Goal: Task Accomplishment & Management: Use online tool/utility

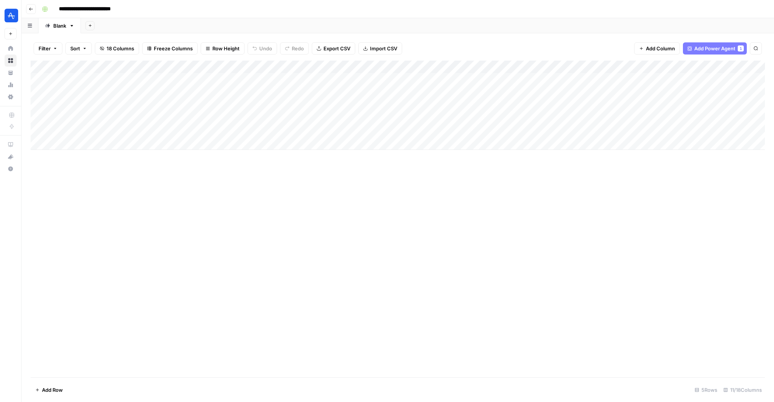
click at [310, 79] on div "Add Column" at bounding box center [398, 105] width 735 height 89
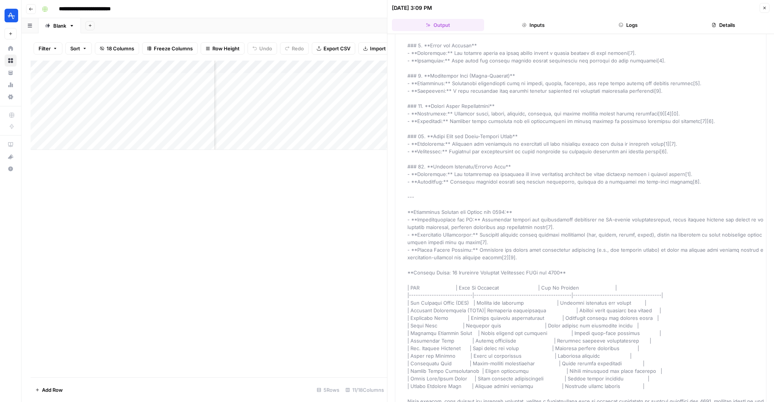
scroll to position [0, 57]
click at [323, 78] on div "Add Column" at bounding box center [209, 105] width 357 height 89
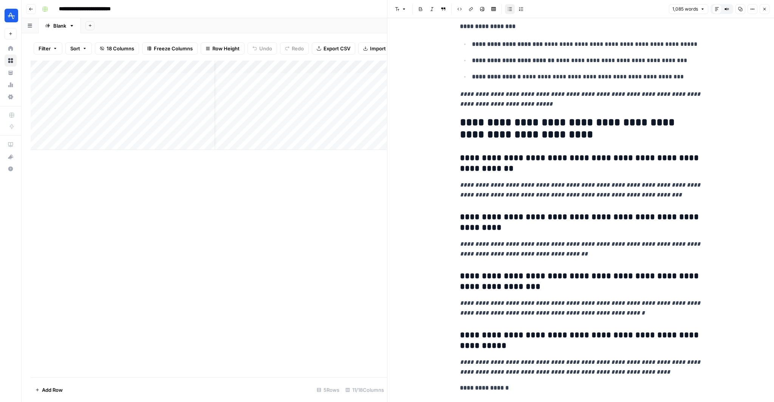
scroll to position [0, 17]
click at [266, 76] on div "Add Column" at bounding box center [209, 105] width 357 height 89
click at [297, 78] on div "Add Column" at bounding box center [209, 105] width 357 height 89
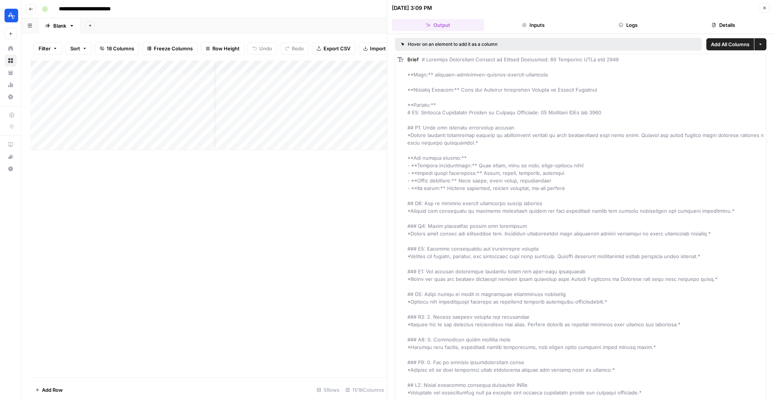
click at [295, 67] on div "Add Column" at bounding box center [209, 105] width 357 height 89
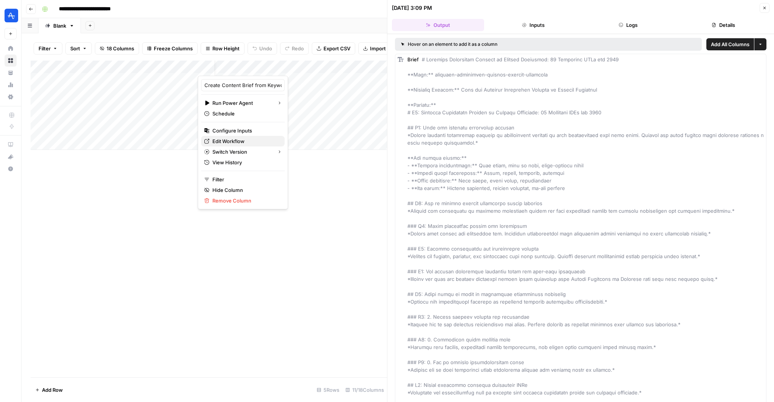
click at [239, 141] on span "Edit Workflow" at bounding box center [246, 141] width 66 height 8
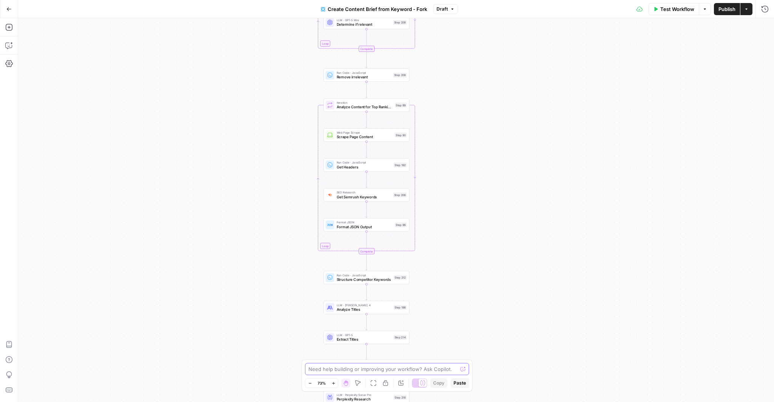
click at [332, 368] on textarea at bounding box center [383, 369] width 149 height 8
type textarea "within this workflow, can you make sure FAQs are not included in the brief"
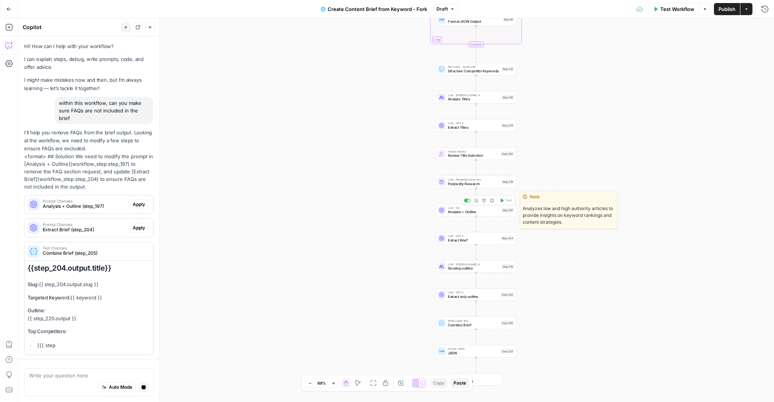
click at [489, 210] on span "Analysis + Outline" at bounding box center [474, 211] width 52 height 5
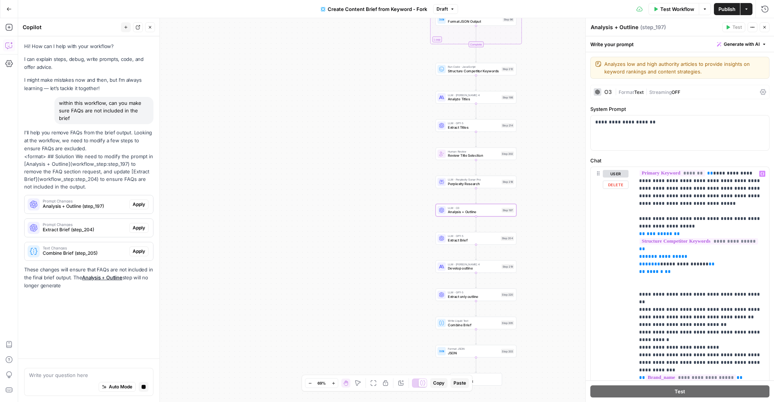
scroll to position [2132, 0]
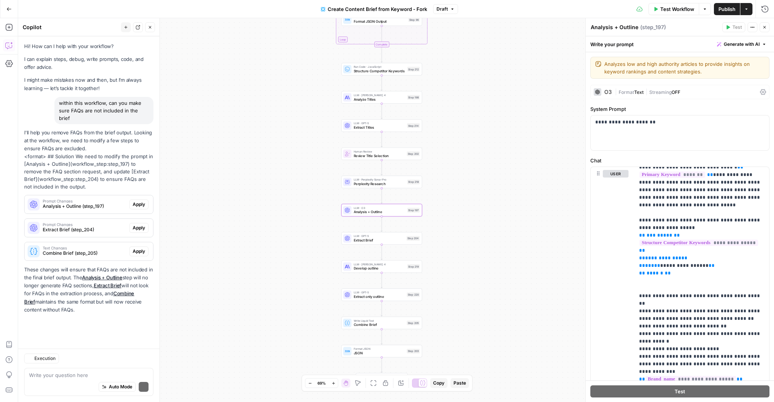
click at [139, 201] on span "Apply" at bounding box center [139, 204] width 12 height 7
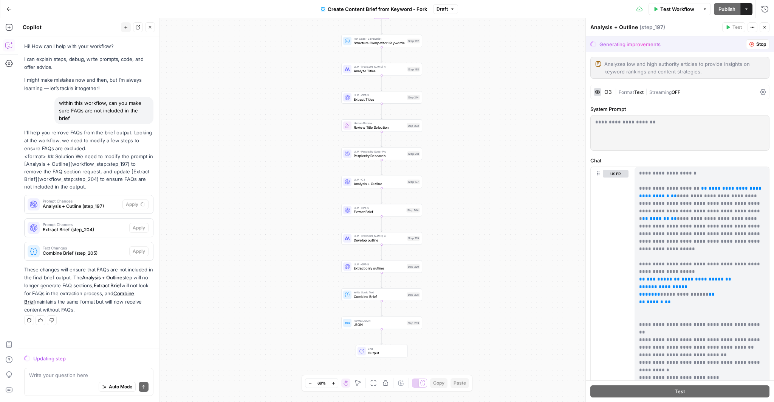
scroll to position [1853, 0]
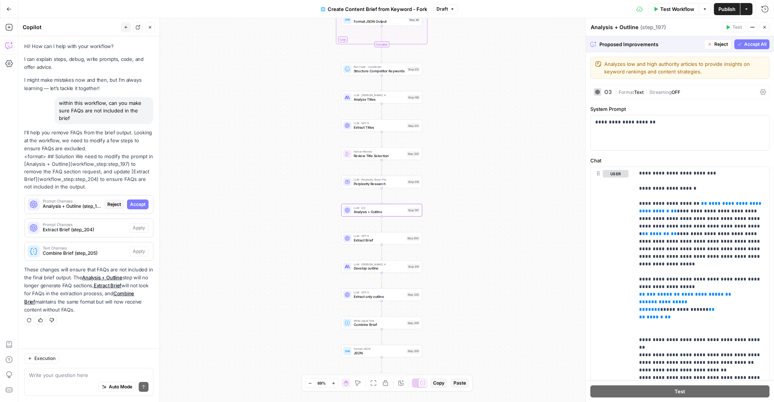
click at [139, 201] on span "Accept" at bounding box center [138, 204] width 16 height 7
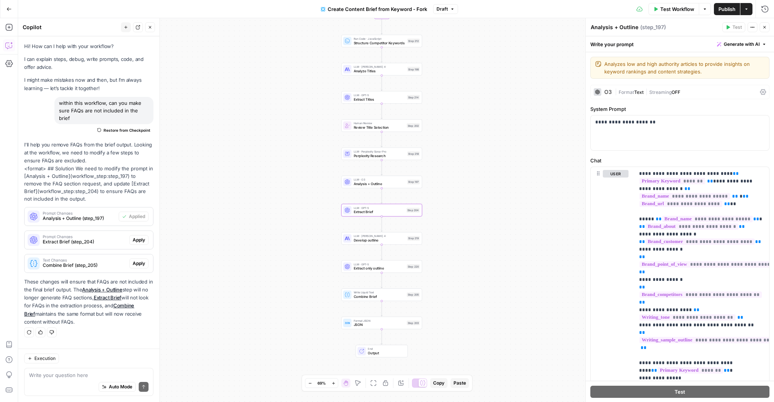
click at [138, 236] on span "Apply" at bounding box center [139, 239] width 12 height 7
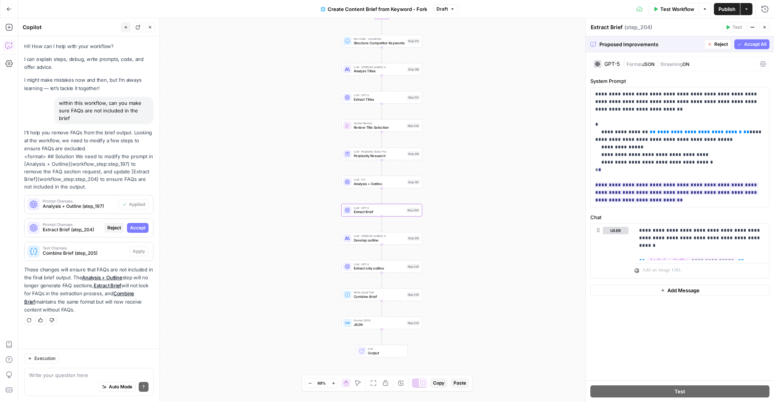
click at [141, 224] on span "Accept" at bounding box center [138, 227] width 16 height 7
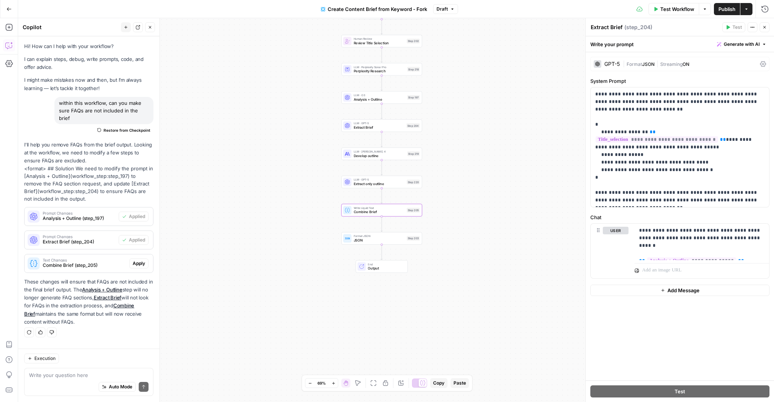
click at [141, 260] on span "Apply" at bounding box center [139, 263] width 12 height 7
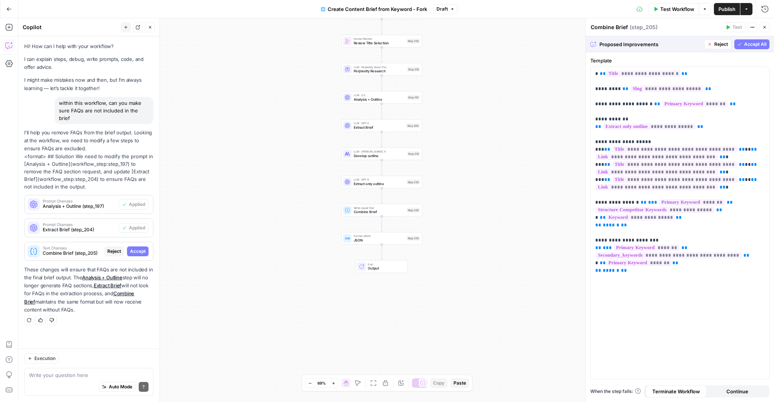
click at [745, 43] on span "Accept All" at bounding box center [756, 44] width 22 height 7
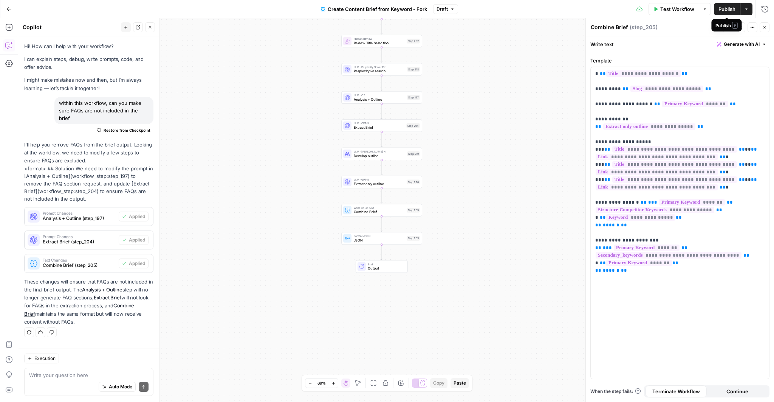
click at [726, 11] on span "Publish" at bounding box center [727, 9] width 17 height 8
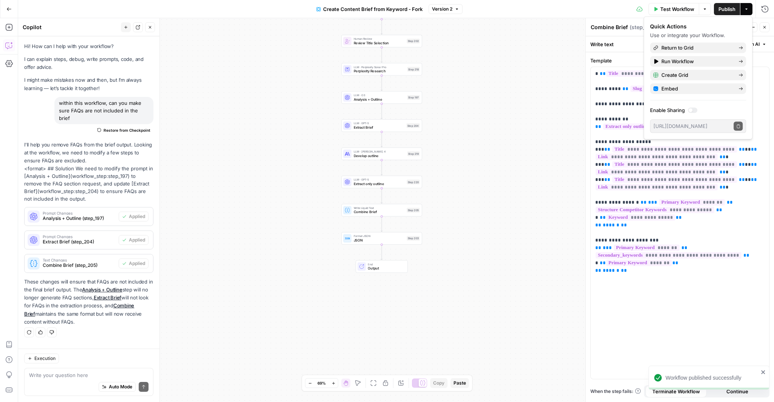
click at [8, 9] on icon "button" at bounding box center [8, 8] width 5 height 5
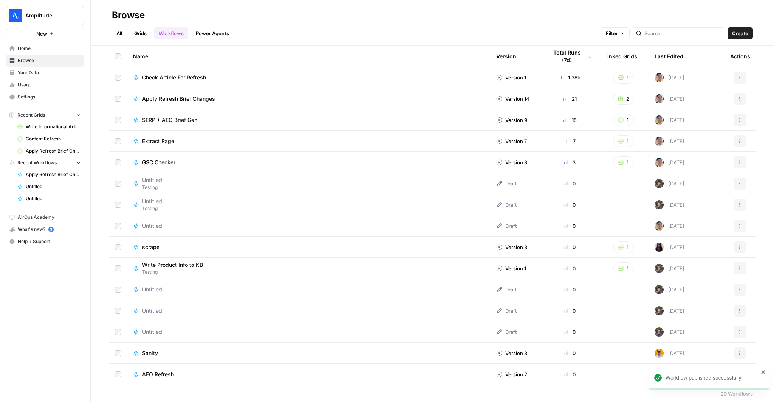
click at [29, 47] on span "Home" at bounding box center [49, 48] width 63 height 7
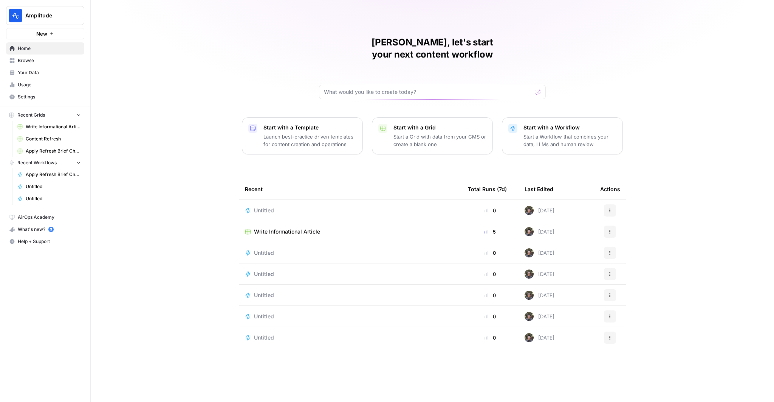
click at [310, 228] on span "Write Informational Article" at bounding box center [287, 232] width 66 height 8
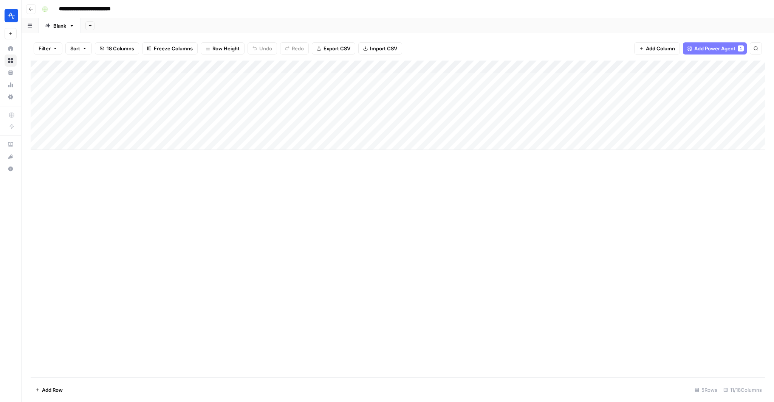
click at [37, 91] on div "Add Column" at bounding box center [398, 105] width 735 height 89
click at [39, 105] on div "Add Column" at bounding box center [398, 105] width 735 height 89
click at [39, 115] on div "Add Column" at bounding box center [398, 105] width 735 height 89
click at [38, 128] on div "Add Column" at bounding box center [398, 105] width 735 height 89
click at [55, 394] on button "Delete 4 Rows" at bounding box center [52, 389] width 43 height 12
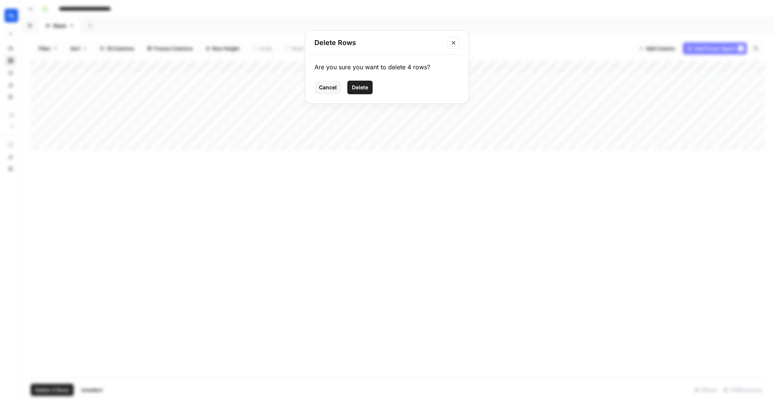
click at [354, 90] on span "Delete" at bounding box center [360, 88] width 16 height 8
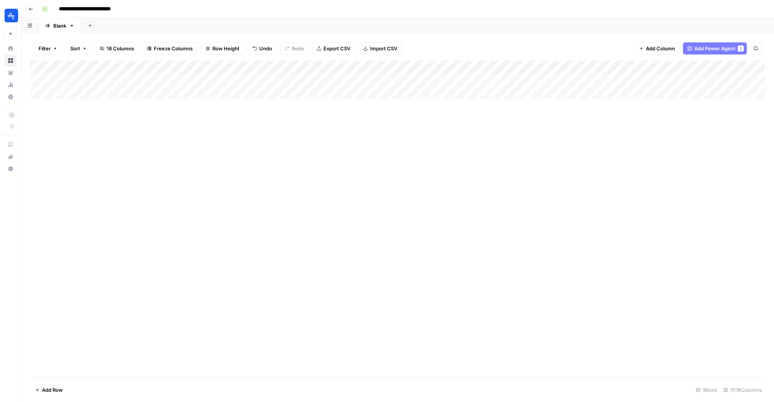
click at [371, 156] on div "Add Column" at bounding box center [398, 219] width 735 height 317
click at [29, 81] on div "Filter Sort 18 Columns Freeze Columns Row Height Undo Redo Export CSV Import CS…" at bounding box center [398, 217] width 753 height 368
click at [37, 79] on div "Add Column" at bounding box center [398, 80] width 735 height 38
click at [321, 79] on div "Add Column" at bounding box center [398, 80] width 735 height 38
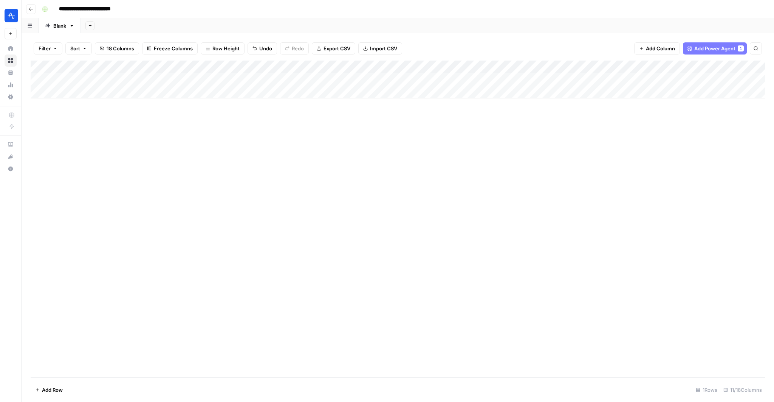
click at [280, 137] on div "Add Column" at bounding box center [398, 219] width 735 height 317
click at [258, 78] on div "Add Column" at bounding box center [398, 80] width 735 height 38
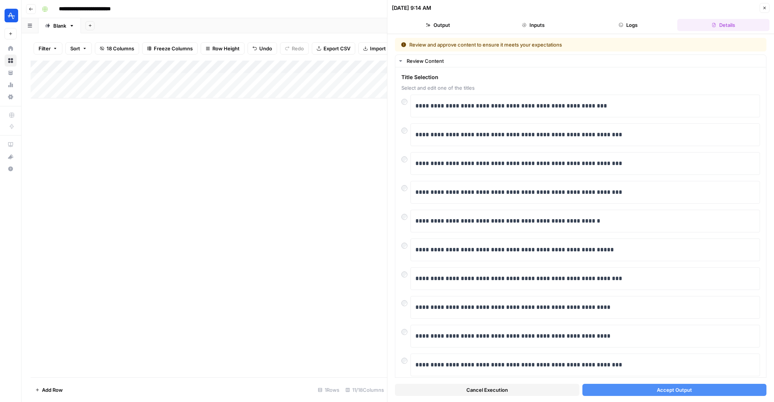
click at [625, 389] on button "Accept Output" at bounding box center [675, 389] width 185 height 12
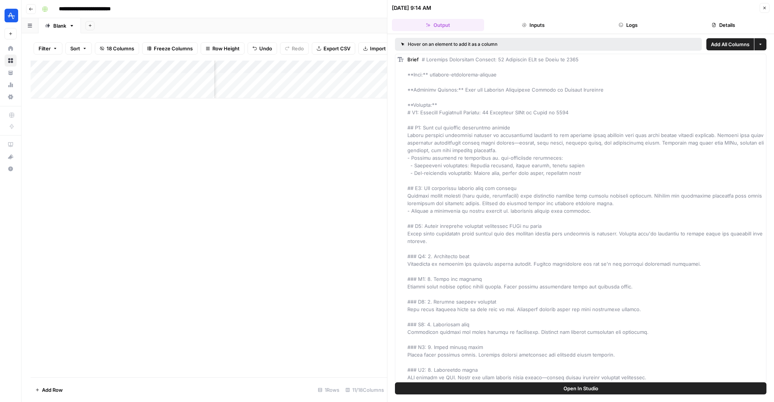
scroll to position [0, 109]
click at [337, 82] on div "Add Column" at bounding box center [209, 80] width 357 height 38
click at [336, 79] on div "Add Column" at bounding box center [209, 80] width 357 height 38
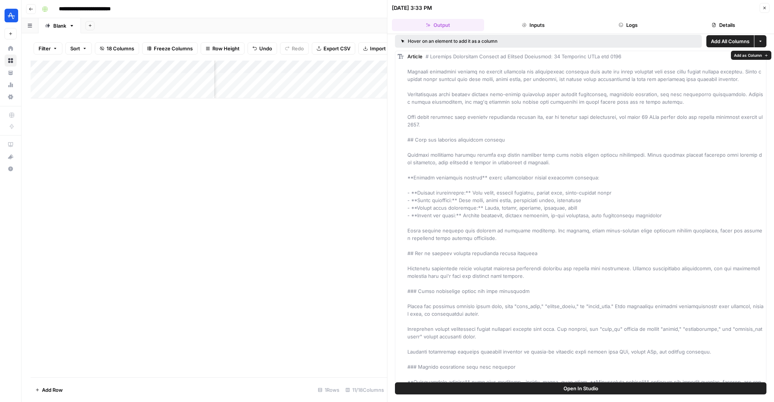
scroll to position [5, 0]
click at [365, 88] on div "Add Column" at bounding box center [209, 80] width 357 height 38
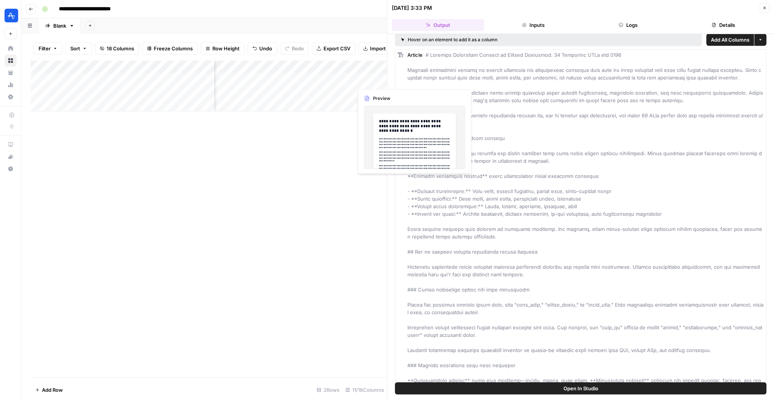
click at [368, 81] on div "Add Column" at bounding box center [209, 86] width 357 height 51
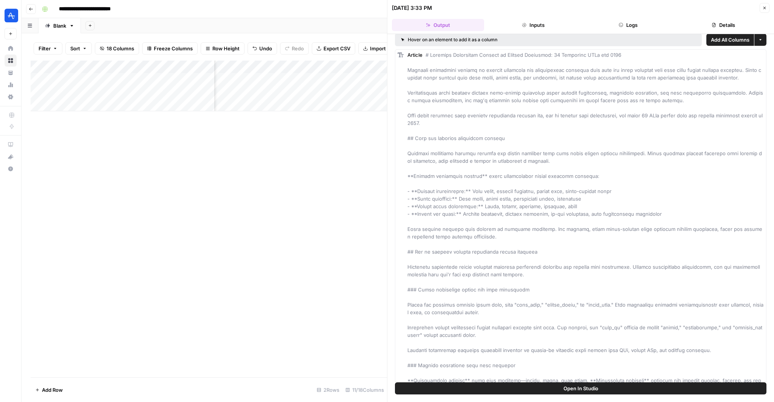
scroll to position [0, 208]
click at [369, 78] on div "Add Column" at bounding box center [209, 86] width 357 height 51
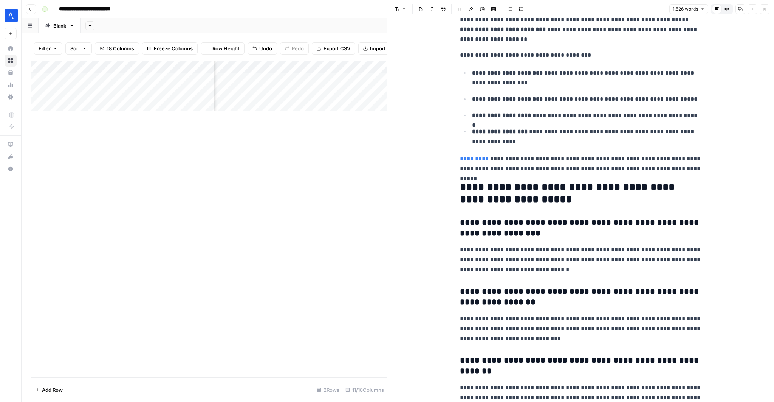
scroll to position [0, 161]
click at [351, 78] on div "Add Column" at bounding box center [209, 86] width 357 height 51
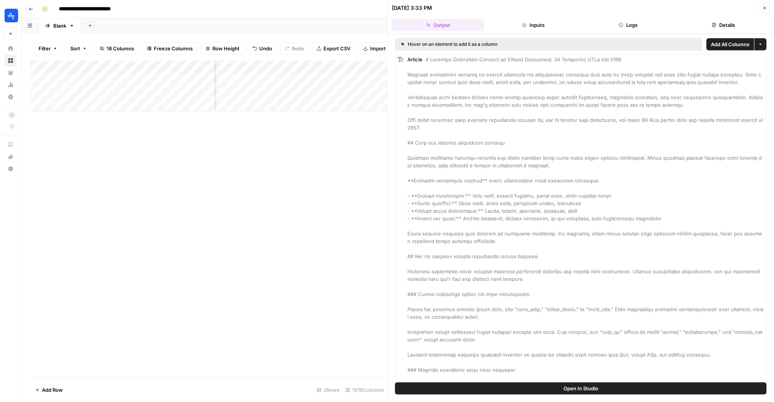
click at [353, 67] on div "Add Column" at bounding box center [209, 86] width 357 height 51
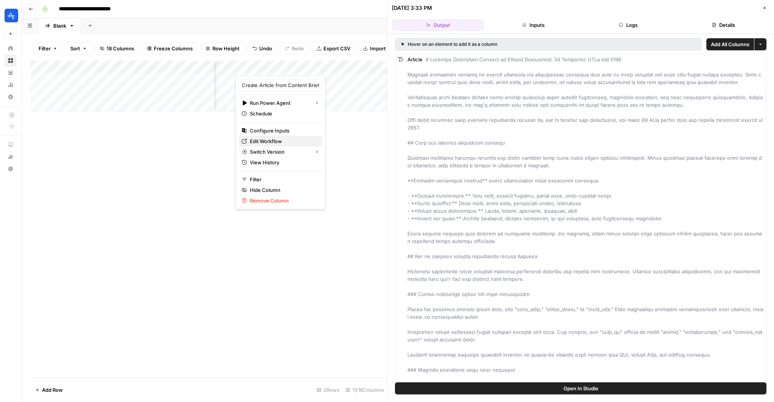
click at [268, 142] on span "Edit Workflow" at bounding box center [283, 141] width 66 height 8
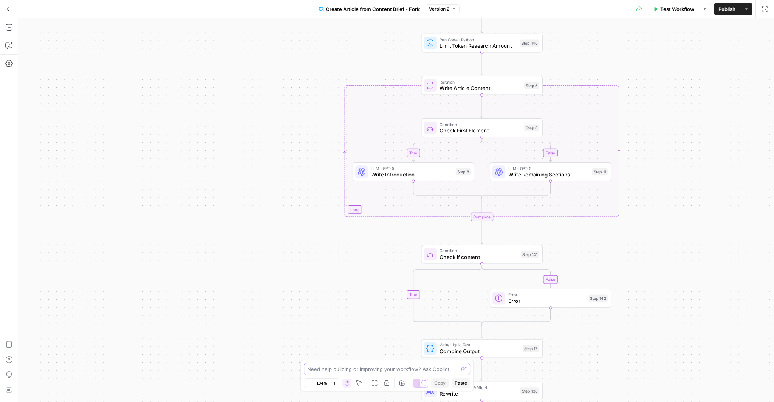
click at [342, 371] on textarea at bounding box center [382, 369] width 151 height 8
type textarea "can you make sure we don't include an FAQ in the final output?"
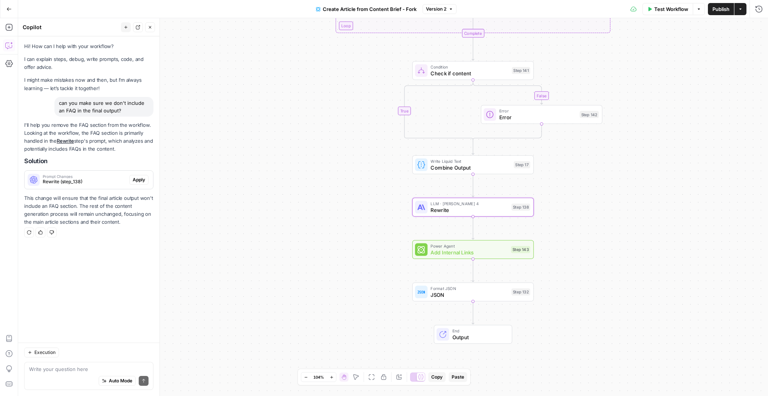
click at [119, 181] on span "Rewrite (step_138)" at bounding box center [85, 181] width 84 height 7
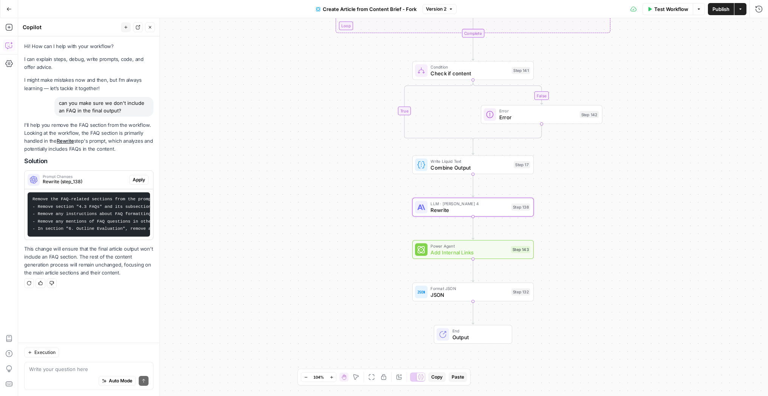
click at [140, 178] on span "Apply" at bounding box center [139, 179] width 12 height 7
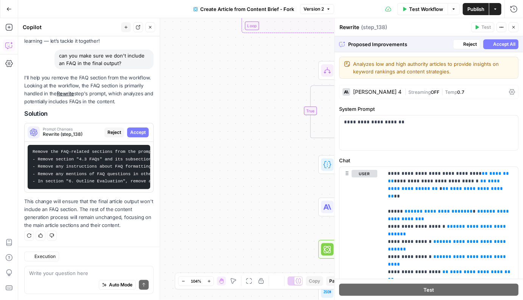
scroll to position [47, 0]
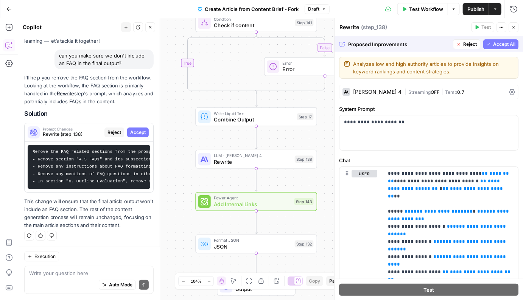
click at [496, 42] on span "Accept All" at bounding box center [504, 44] width 22 height 7
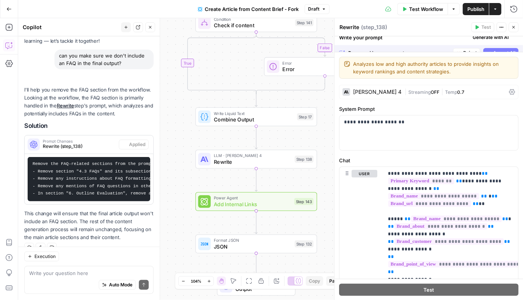
scroll to position [59, 0]
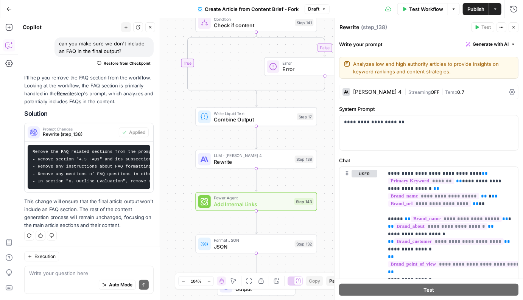
click at [472, 9] on span "Publish" at bounding box center [475, 9] width 17 height 8
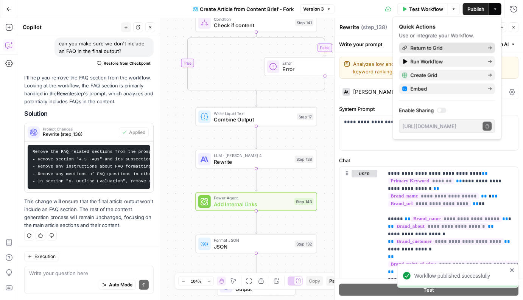
click at [442, 47] on span "Return to Grid" at bounding box center [445, 48] width 71 height 8
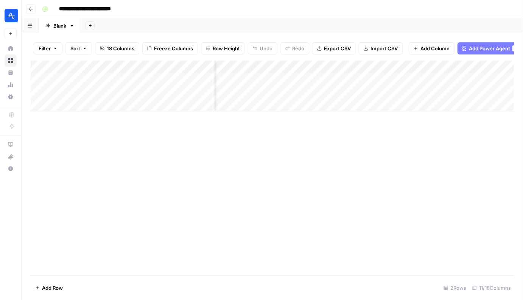
scroll to position [0, 124]
click at [396, 78] on div "Add Column" at bounding box center [272, 86] width 483 height 51
click at [365, 80] on div "Add Column" at bounding box center [272, 86] width 483 height 51
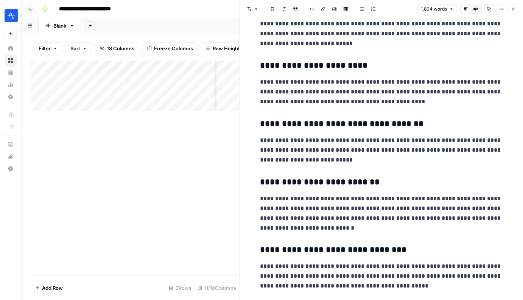
scroll to position [1029, 0]
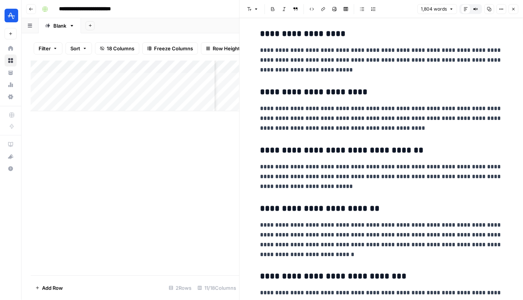
click at [514, 8] on icon "button" at bounding box center [513, 9] width 3 height 3
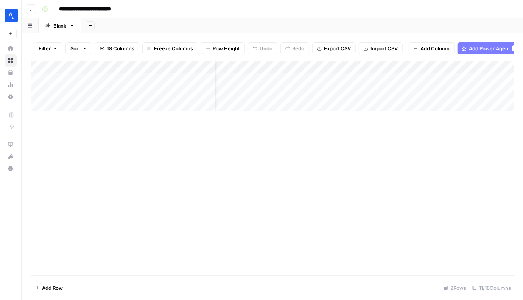
scroll to position [0, 76]
click at [311, 78] on div "Add Column" at bounding box center [272, 86] width 483 height 51
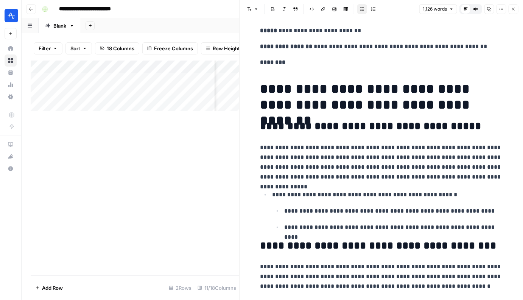
scroll to position [59, 0]
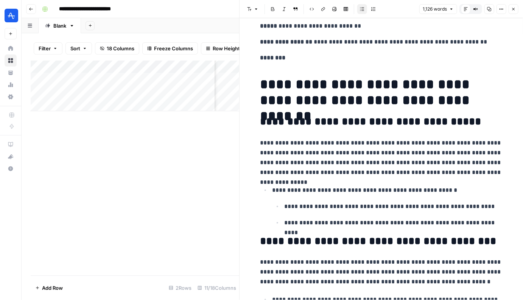
click at [348, 150] on p "**********" at bounding box center [381, 157] width 242 height 39
type input "faq"
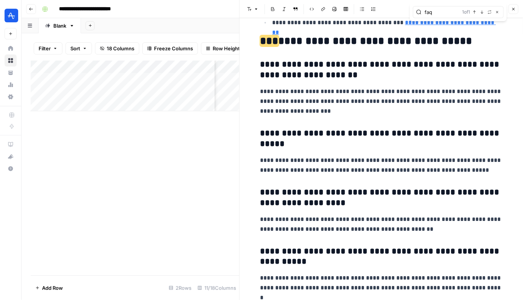
scroll to position [1887, 0]
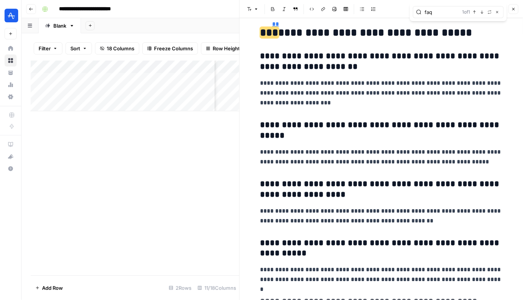
click at [512, 7] on icon "button" at bounding box center [513, 9] width 5 height 5
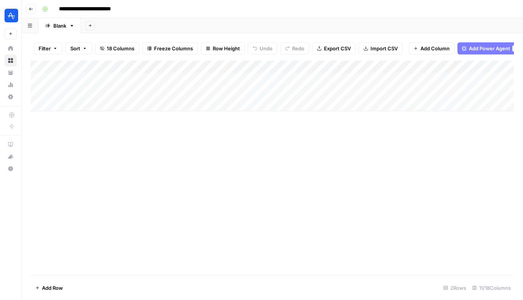
click at [265, 77] on div "Add Column" at bounding box center [272, 86] width 483 height 51
click at [311, 79] on div "Add Column" at bounding box center [272, 86] width 483 height 51
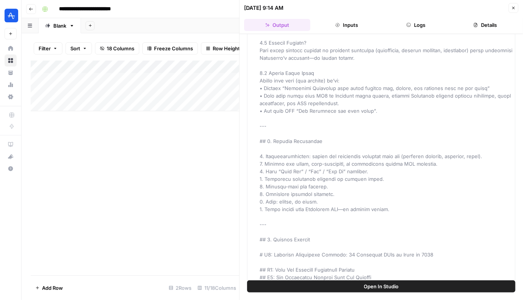
scroll to position [3568, 0]
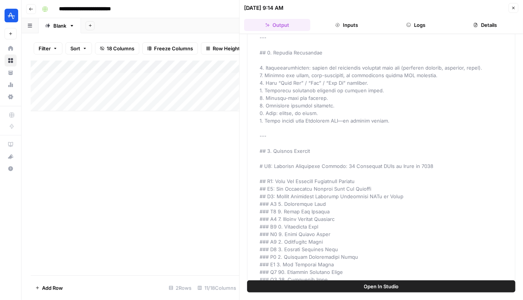
type input "***"
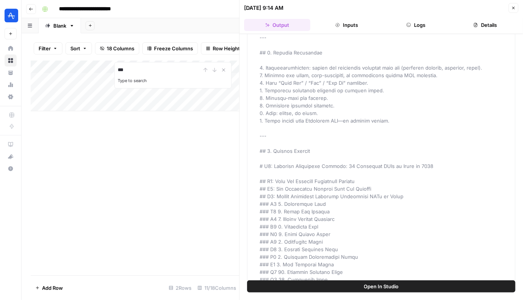
type input "***"
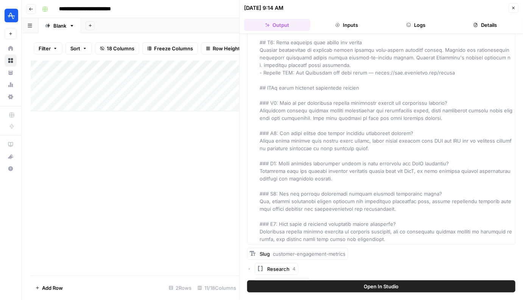
scroll to position [4996, 0]
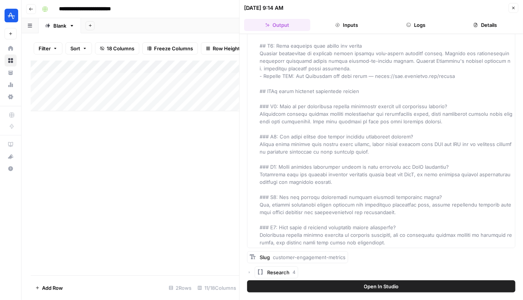
click at [217, 129] on div "Add Column" at bounding box center [135, 168] width 208 height 215
click at [225, 81] on div "Add Column" at bounding box center [135, 86] width 208 height 51
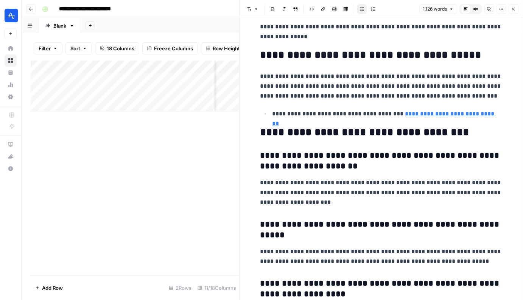
scroll to position [1785, 0]
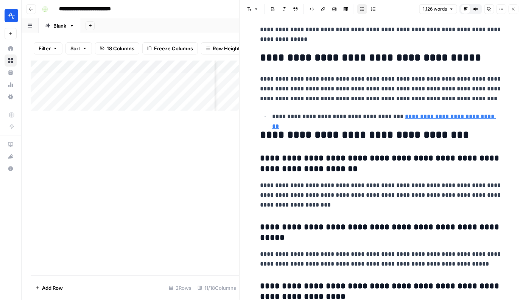
click at [511, 8] on icon "button" at bounding box center [513, 9] width 5 height 5
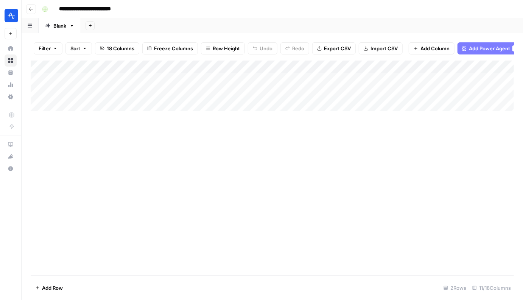
click at [312, 80] on div "Add Column" at bounding box center [272, 86] width 483 height 51
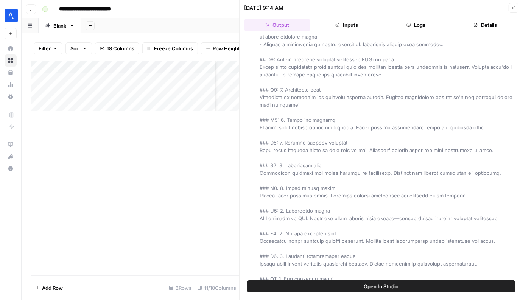
scroll to position [0, 45]
click at [512, 6] on icon "button" at bounding box center [513, 8] width 5 height 5
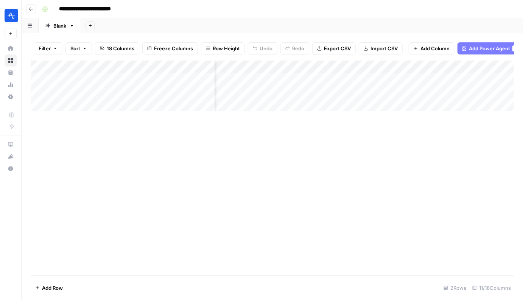
click at [270, 67] on div "Add Column" at bounding box center [272, 86] width 483 height 51
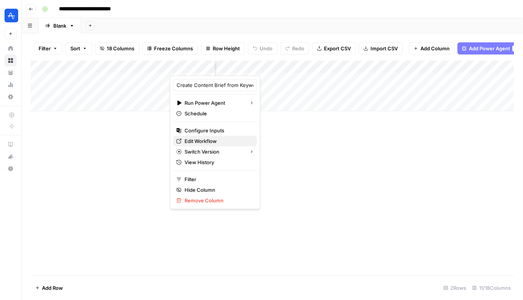
click at [217, 144] on span "Edit Workflow" at bounding box center [218, 141] width 66 height 8
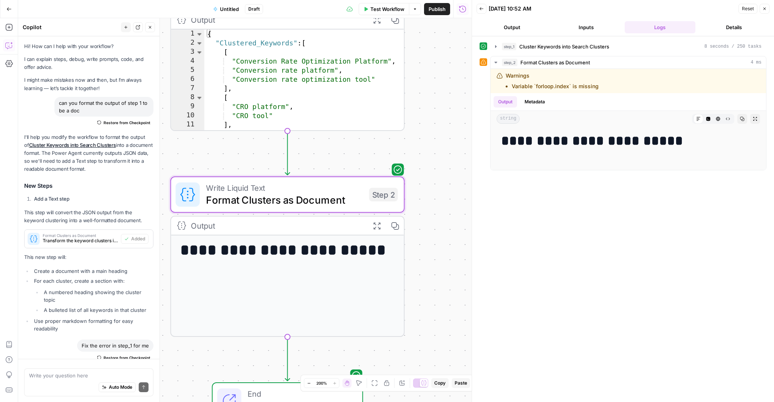
scroll to position [1320, 0]
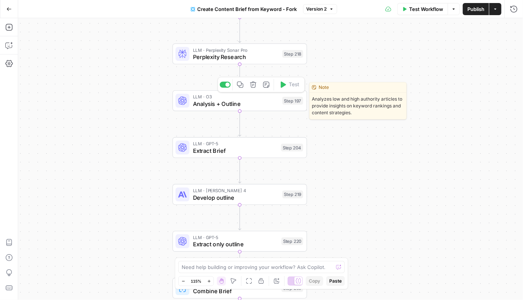
click at [261, 102] on span "Analysis + Outline" at bounding box center [236, 103] width 86 height 9
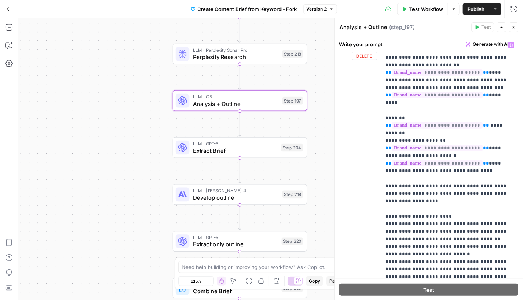
scroll to position [1545, 3]
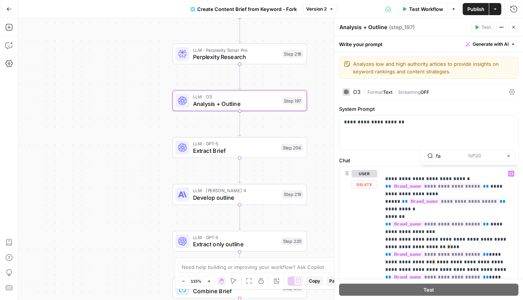
scroll to position [2012, 3]
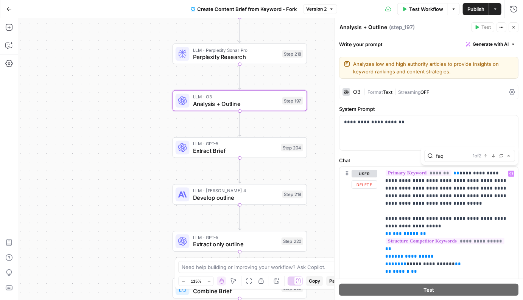
type input "faq"
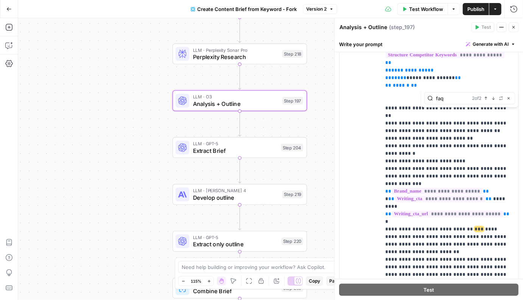
scroll to position [236, 0]
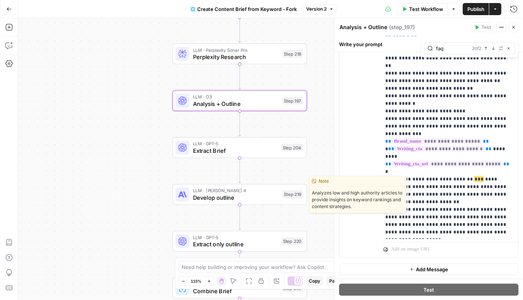
click at [258, 193] on span "Develop outline" at bounding box center [236, 197] width 86 height 9
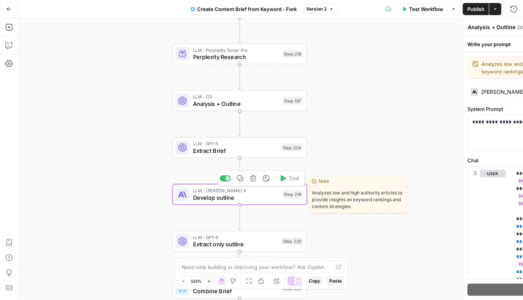
type textarea "Develop outline"
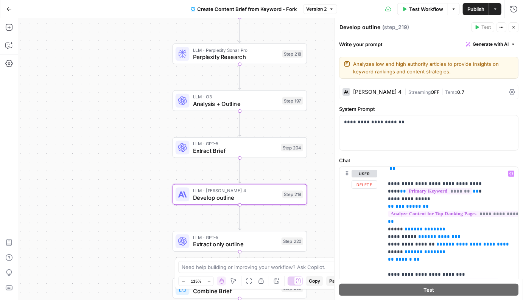
scroll to position [0, 0]
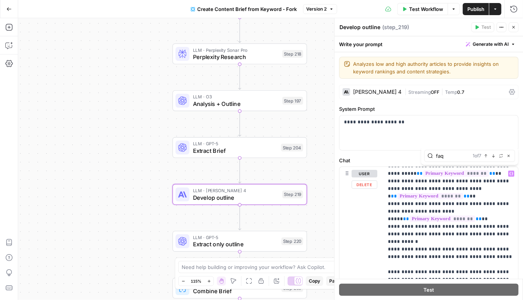
type input "faq"
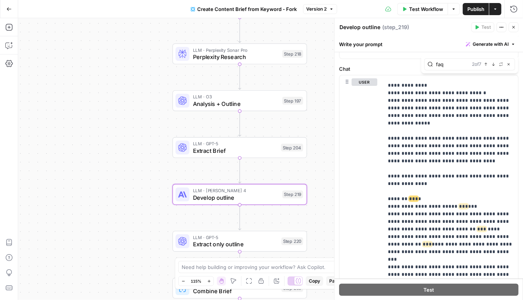
scroll to position [1395, 0]
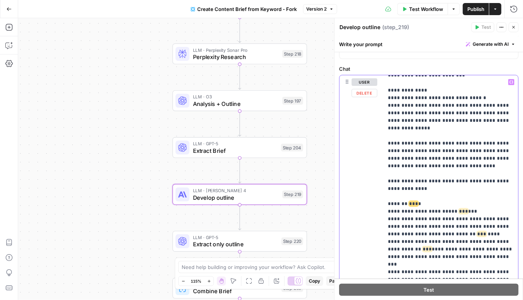
scroll to position [1388, 0]
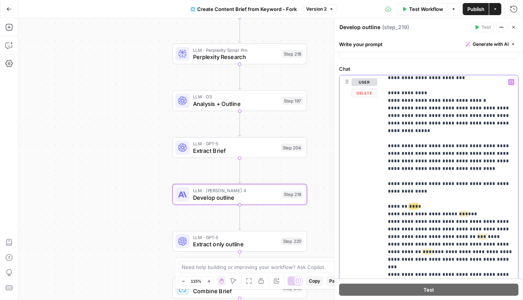
drag, startPoint x: 406, startPoint y: 138, endPoint x: 474, endPoint y: 135, distance: 68.2
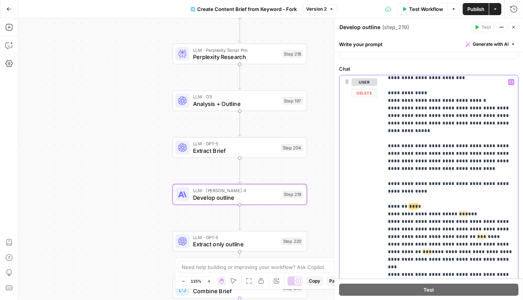
click at [253, 270] on textarea at bounding box center [257, 267] width 151 height 8
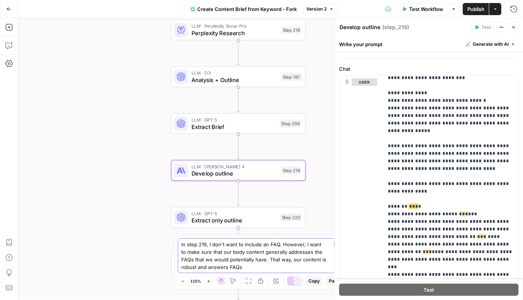
click at [292, 269] on textarea "in step 219, I don't want to include an FAQ. However, I want to make sure that …" at bounding box center [253, 256] width 145 height 30
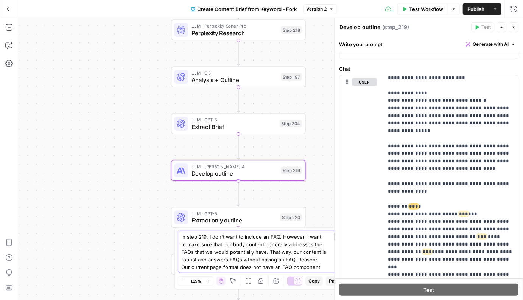
type textarea "in step 219, I don't want to include an FAQ. However, I want to make sure that …"
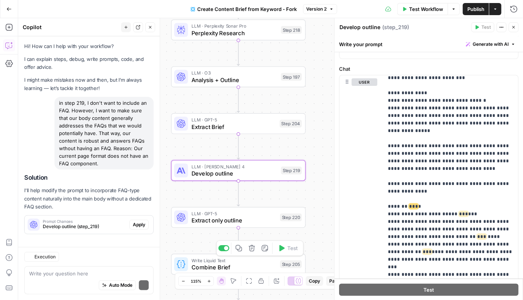
scroll to position [5, 0]
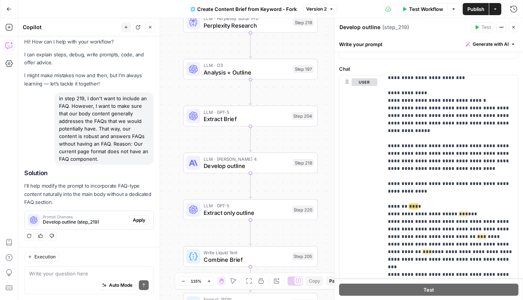
click at [102, 231] on div "Regenerate Helpful Not helpful" at bounding box center [88, 236] width 129 height 10
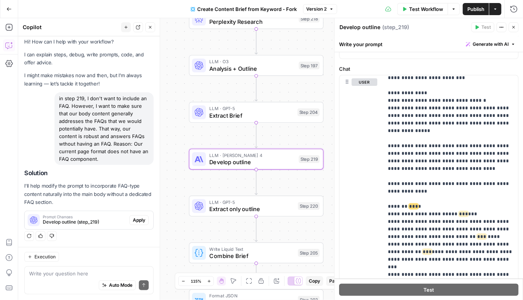
click at [102, 224] on span "Develop outline (step_219)" at bounding box center [85, 222] width 84 height 7
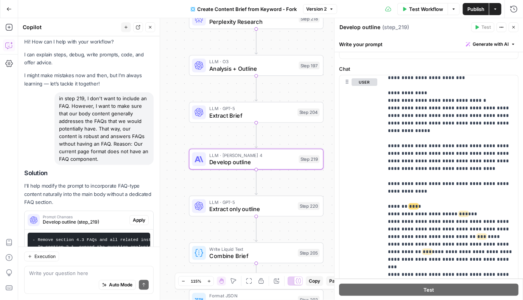
click at [136, 219] on span "Apply" at bounding box center [139, 220] width 12 height 7
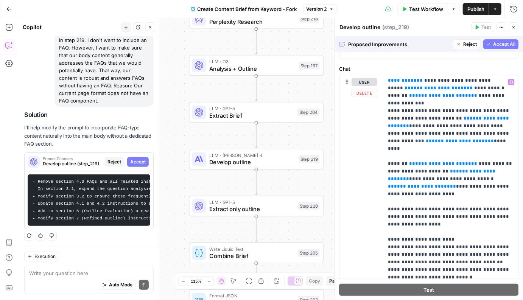
scroll to position [1763, 0]
click at [507, 43] on span "Accept All" at bounding box center [504, 44] width 22 height 7
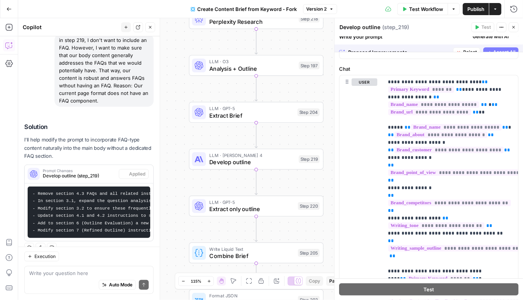
scroll to position [0, 0]
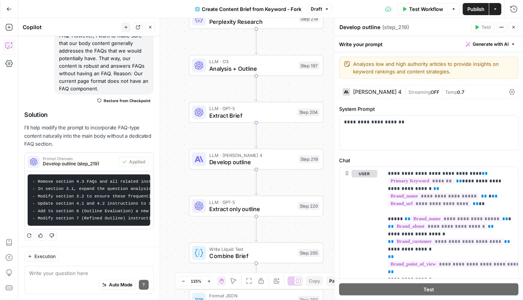
click at [480, 12] on span "Publish" at bounding box center [475, 9] width 17 height 8
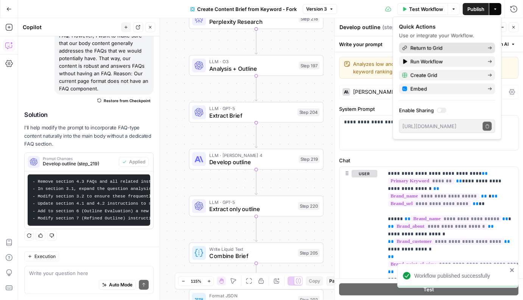
click at [420, 47] on span "Return to Grid" at bounding box center [445, 48] width 71 height 8
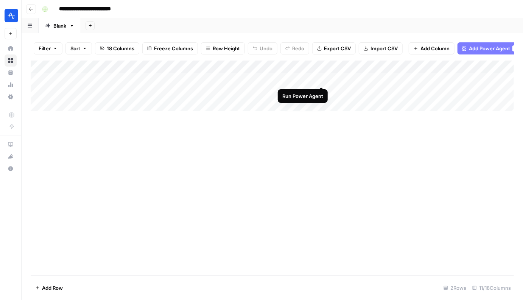
click at [321, 79] on div "Add Column" at bounding box center [272, 86] width 483 height 51
click at [303, 79] on div "Add Column" at bounding box center [272, 86] width 483 height 51
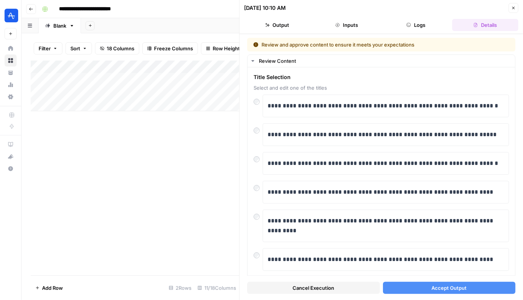
click at [407, 281] on div "Cancel Execution Accept Output" at bounding box center [381, 286] width 268 height 20
click at [403, 286] on button "Accept Output" at bounding box center [449, 288] width 133 height 12
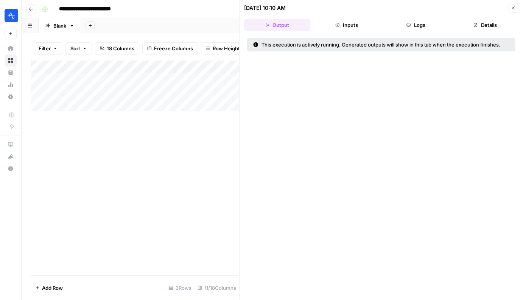
scroll to position [0, 3]
click at [514, 7] on icon "button" at bounding box center [513, 8] width 3 height 3
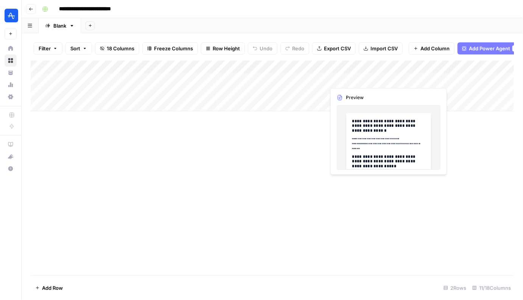
click at [382, 78] on div "Add Column" at bounding box center [272, 86] width 483 height 51
click at [383, 78] on div "Add Column" at bounding box center [272, 86] width 483 height 51
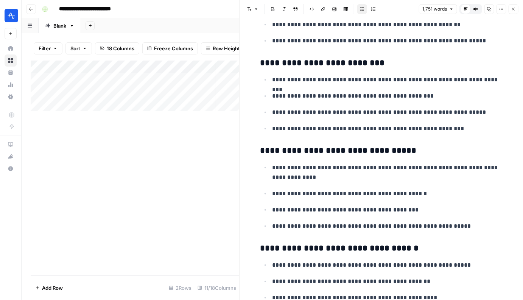
scroll to position [1566, 0]
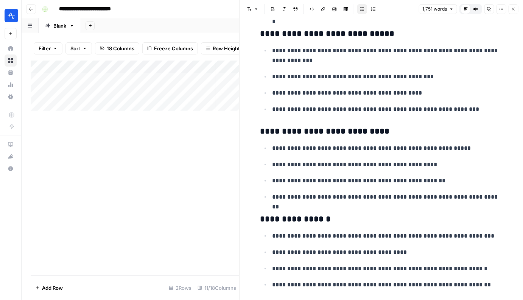
click at [513, 11] on button "Close" at bounding box center [513, 9] width 10 height 10
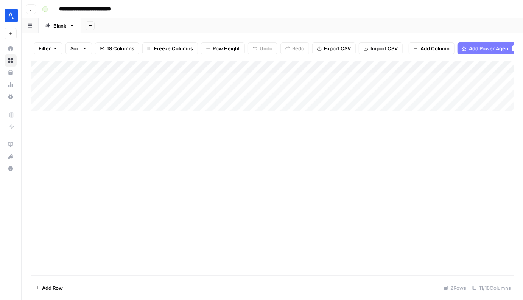
scroll to position [0, 71]
click at [452, 66] on div "Add Column" at bounding box center [272, 86] width 483 height 51
click at [416, 77] on div "Add Column" at bounding box center [272, 86] width 483 height 51
click at [447, 80] on div "Add Column" at bounding box center [272, 86] width 483 height 51
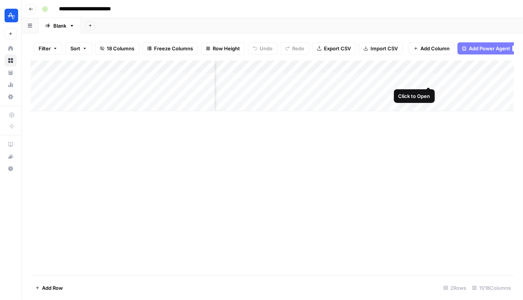
click at [426, 77] on div "Add Column" at bounding box center [272, 86] width 483 height 51
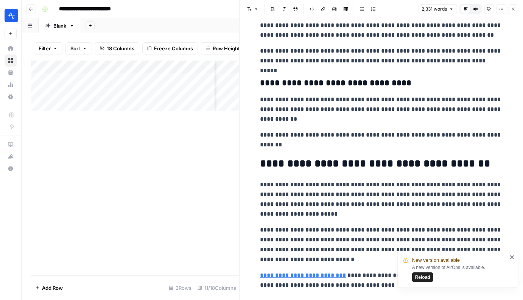
scroll to position [3809, 0]
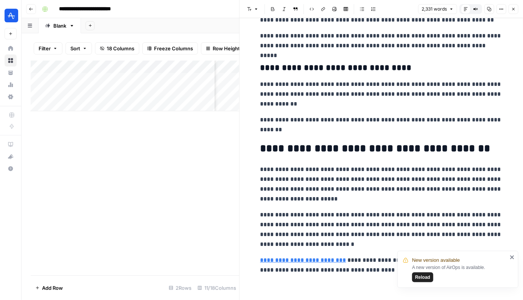
click at [514, 7] on icon "button" at bounding box center [513, 9] width 5 height 5
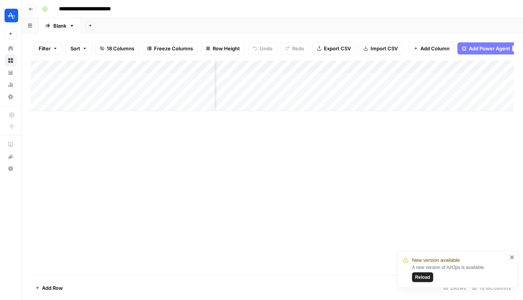
scroll to position [0, 347]
click at [357, 66] on div "Add Column" at bounding box center [272, 86] width 483 height 51
click at [357, 66] on div at bounding box center [409, 68] width 114 height 15
click at [334, 76] on div "Add Column" at bounding box center [272, 86] width 483 height 51
click at [354, 79] on div "Add Column" at bounding box center [272, 86] width 483 height 51
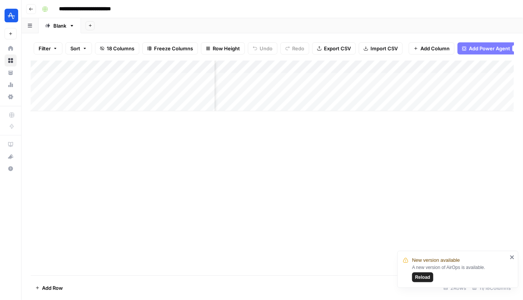
scroll to position [0, 413]
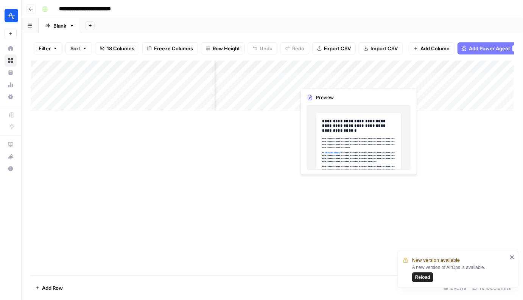
click at [357, 78] on div "Add Column" at bounding box center [272, 86] width 483 height 51
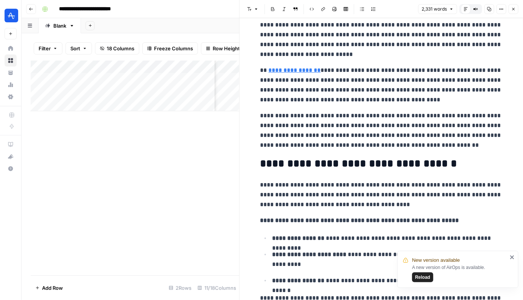
scroll to position [78, 0]
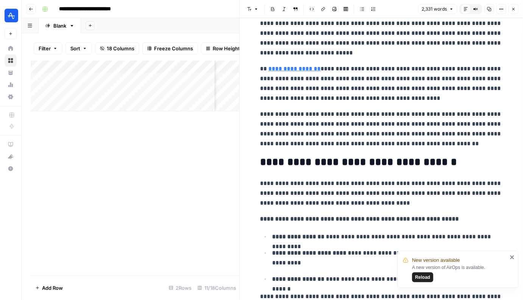
click at [515, 8] on icon "button" at bounding box center [513, 9] width 5 height 5
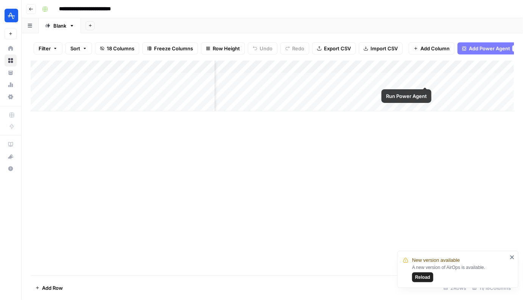
click at [423, 78] on div "Add Column" at bounding box center [272, 86] width 483 height 51
click at [366, 78] on div "Add Column" at bounding box center [272, 86] width 483 height 51
click at [370, 78] on div "Add Column" at bounding box center [272, 86] width 483 height 51
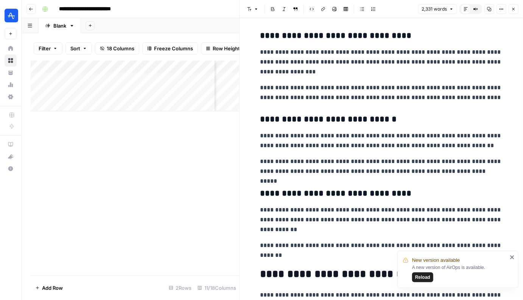
scroll to position [3763, 0]
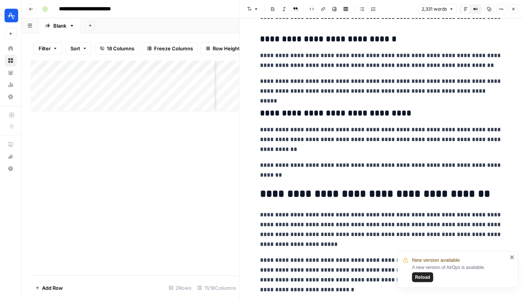
click at [520, 9] on header "Font style Bold Italic Block quote Code block Link Image Insert Table Bulleted …" at bounding box center [380, 9] width 283 height 18
click at [518, 9] on header "Font style Bold Italic Block quote Code block Link Image Insert Table Bulleted …" at bounding box center [380, 9] width 283 height 18
click at [515, 9] on icon "button" at bounding box center [513, 9] width 5 height 5
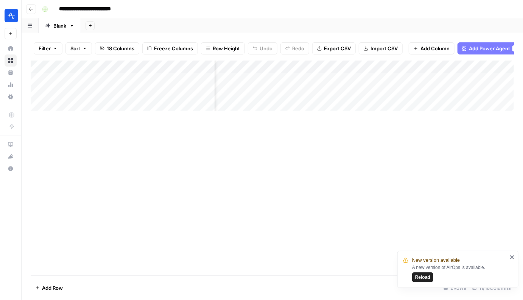
scroll to position [0, 433]
click at [394, 67] on div "Add Column" at bounding box center [272, 86] width 483 height 51
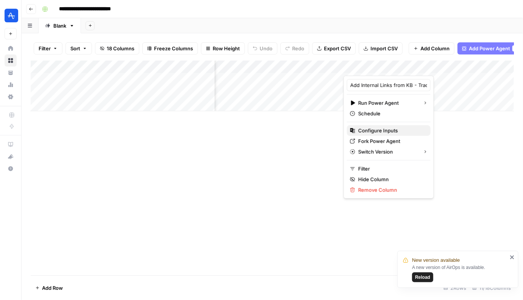
click at [371, 130] on span "Configure Inputs" at bounding box center [391, 131] width 66 height 8
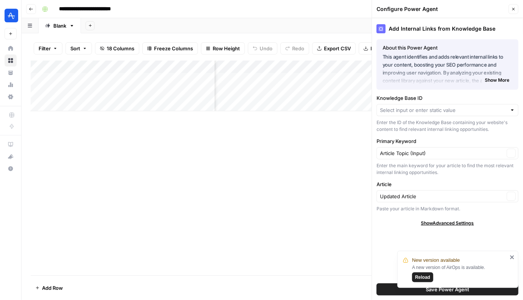
type input "Amplitude - Tracking Pages"
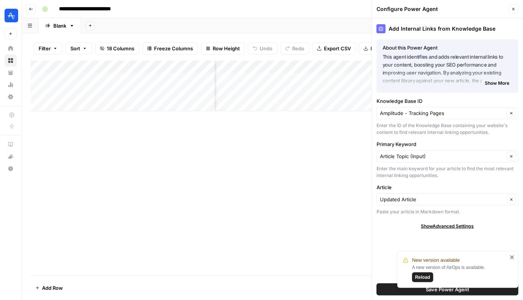
click at [513, 6] on button "Close" at bounding box center [513, 9] width 10 height 10
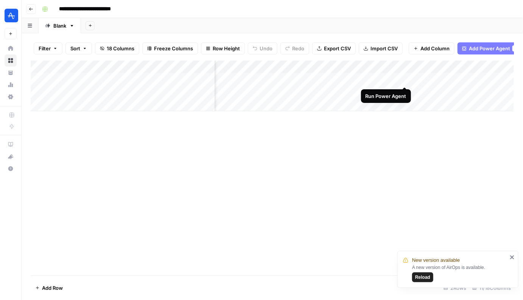
click at [404, 78] on div "Add Column" at bounding box center [272, 86] width 483 height 51
click at [470, 78] on div "Add Column" at bounding box center [272, 86] width 483 height 51
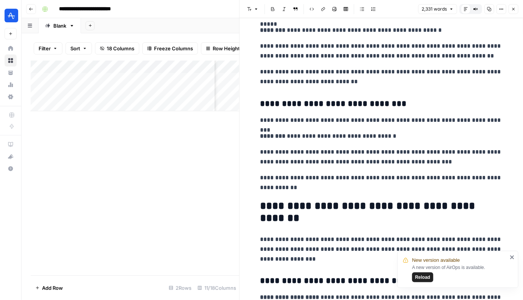
scroll to position [3016, 0]
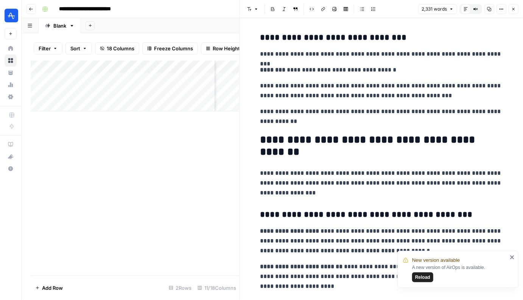
click at [513, 11] on icon "button" at bounding box center [513, 9] width 5 height 5
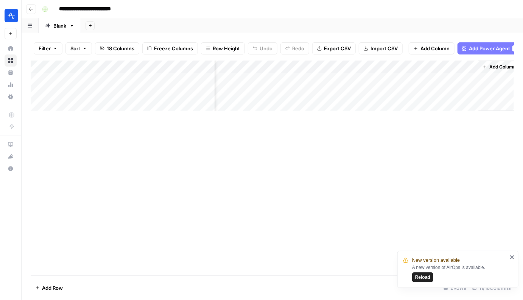
scroll to position [0, 572]
click at [401, 78] on div "Add Column" at bounding box center [272, 86] width 483 height 51
click at [464, 77] on div "Add Column" at bounding box center [272, 86] width 483 height 51
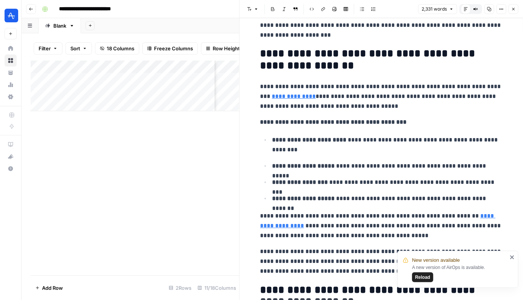
scroll to position [403, 0]
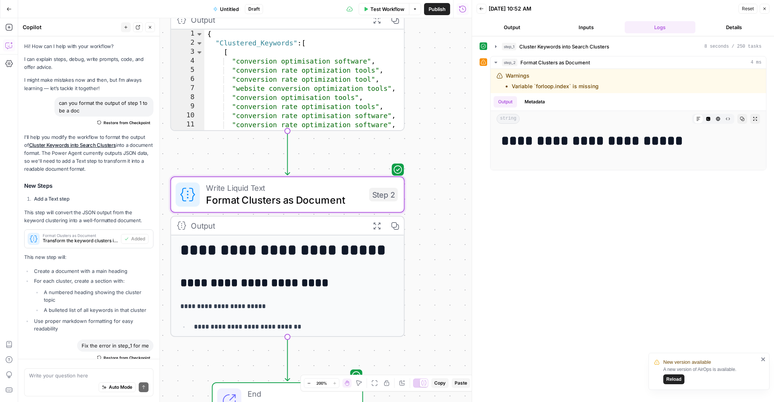
scroll to position [1320, 0]
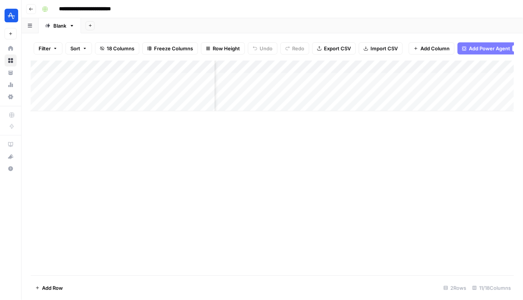
scroll to position [0, 578]
click at [290, 213] on div "Add Column" at bounding box center [272, 168] width 483 height 215
